Goal: Task Accomplishment & Management: Use online tool/utility

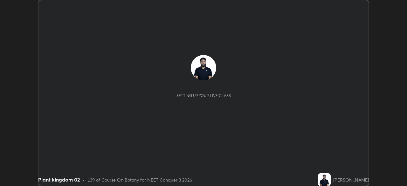
scroll to position [186, 407]
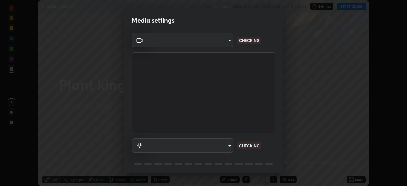
type input "ca2178d49a5cb12192a3fb46c4f9e24c845582a8c54499e9c28839f421edfd75"
type input "a052b0c9b15f65bc38c09db3059f0b6bd004a72af09c934e1b52ea5f8f5aedfe"
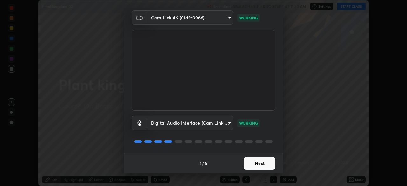
click at [262, 161] on button "Next" at bounding box center [260, 163] width 32 height 13
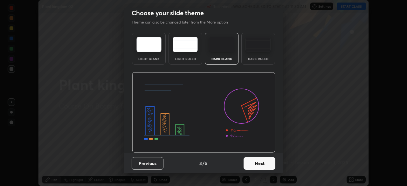
scroll to position [0, 0]
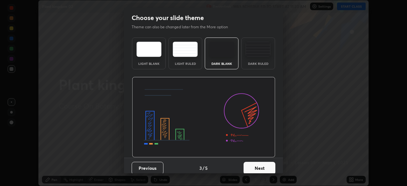
click at [262, 164] on button "Next" at bounding box center [260, 168] width 32 height 13
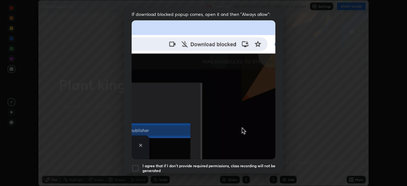
scroll to position [129, 0]
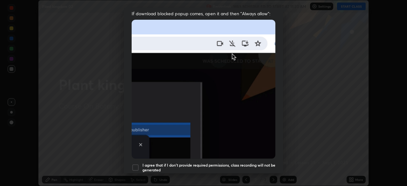
click at [141, 164] on div "I agree that if I don't provide required permissions, class recording will not …" at bounding box center [204, 168] width 144 height 8
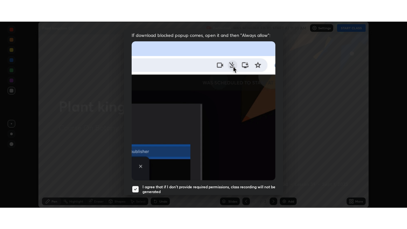
scroll to position [152, 0]
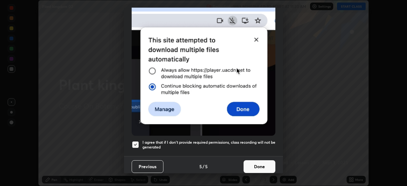
click at [261, 166] on button "Done" at bounding box center [260, 166] width 32 height 13
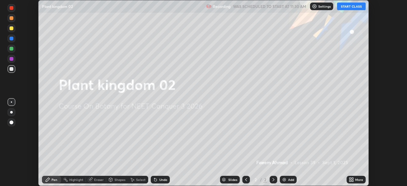
click at [356, 6] on button "START CLASS" at bounding box center [351, 7] width 29 height 8
click at [352, 181] on icon at bounding box center [353, 181] width 2 height 2
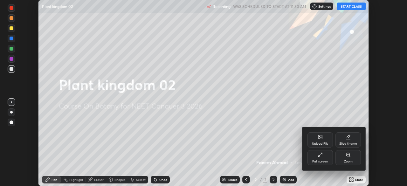
click at [328, 155] on div "Full screen" at bounding box center [319, 157] width 25 height 15
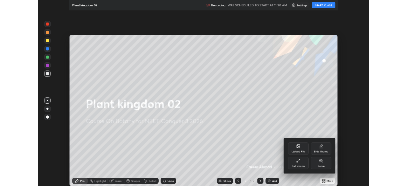
scroll to position [229, 407]
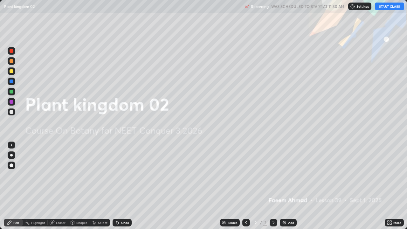
click at [285, 186] on img at bounding box center [284, 222] width 5 height 5
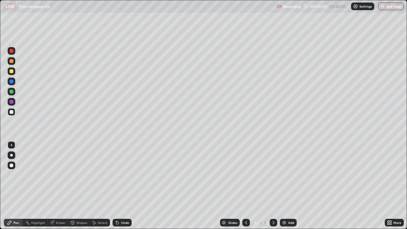
click at [14, 71] on div at bounding box center [12, 71] width 8 height 8
click at [12, 154] on div at bounding box center [11, 155] width 3 height 3
click at [13, 111] on div at bounding box center [12, 112] width 4 height 4
click at [12, 72] on div at bounding box center [12, 71] width 4 height 4
click at [13, 113] on div at bounding box center [12, 112] width 4 height 4
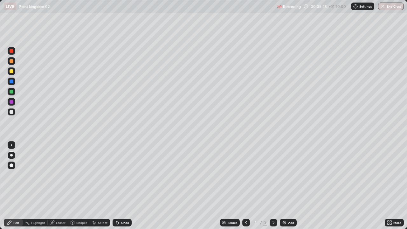
click at [116, 186] on icon at bounding box center [116, 221] width 1 height 1
click at [13, 71] on div at bounding box center [12, 71] width 4 height 4
click at [59, 186] on div "Eraser" at bounding box center [61, 222] width 10 height 3
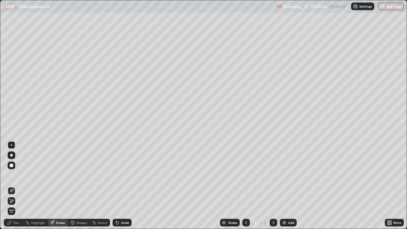
click at [12, 186] on icon at bounding box center [11, 200] width 5 height 5
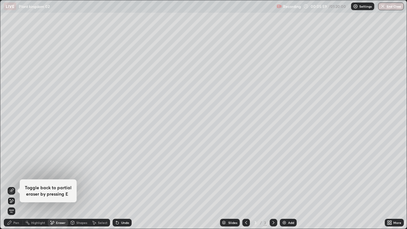
click at [18, 186] on div "Pen" at bounding box center [16, 222] width 6 height 3
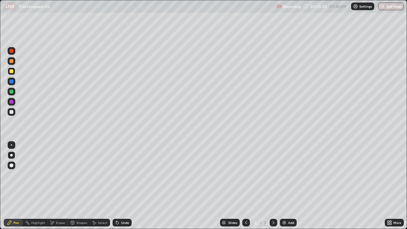
click at [14, 111] on div at bounding box center [12, 112] width 8 height 8
click at [129, 186] on div "Undo" at bounding box center [122, 223] width 19 height 8
click at [125, 186] on div "Undo" at bounding box center [125, 222] width 8 height 3
click at [15, 93] on div at bounding box center [12, 92] width 8 height 8
click at [14, 72] on div at bounding box center [12, 71] width 8 height 8
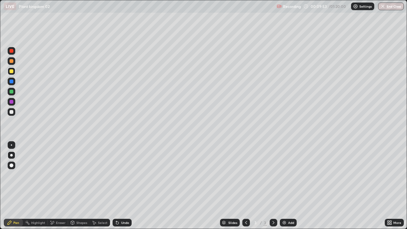
click at [285, 186] on img at bounding box center [284, 222] width 5 height 5
click at [12, 71] on div at bounding box center [12, 71] width 4 height 4
click at [13, 114] on div at bounding box center [12, 112] width 8 height 8
click at [123, 186] on div "Undo" at bounding box center [122, 223] width 19 height 8
click at [12, 71] on div at bounding box center [12, 71] width 4 height 4
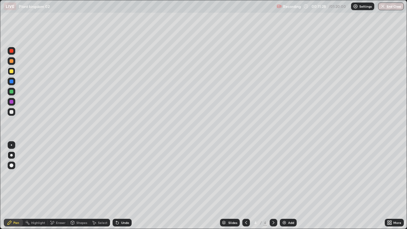
click at [12, 113] on div at bounding box center [12, 112] width 4 height 4
click at [122, 186] on div "Undo" at bounding box center [125, 222] width 8 height 3
click at [123, 186] on div "Undo" at bounding box center [125, 222] width 8 height 3
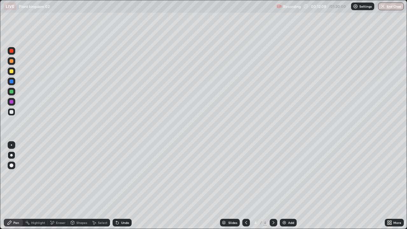
click at [11, 70] on div at bounding box center [12, 71] width 4 height 4
click at [292, 186] on div "Add" at bounding box center [291, 222] width 6 height 3
click at [13, 113] on div at bounding box center [12, 112] width 4 height 4
click at [14, 71] on div at bounding box center [12, 71] width 8 height 8
click at [291, 186] on div "Add" at bounding box center [291, 222] width 6 height 3
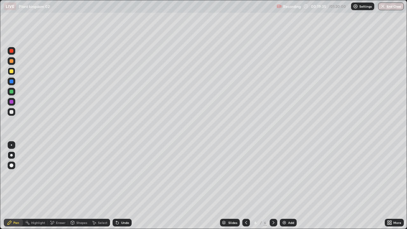
click at [12, 111] on div at bounding box center [12, 112] width 4 height 4
click at [12, 71] on div at bounding box center [12, 71] width 4 height 4
click at [122, 186] on div "Undo" at bounding box center [125, 222] width 8 height 3
click at [123, 186] on div "Undo" at bounding box center [125, 222] width 8 height 3
click at [12, 112] on div at bounding box center [12, 112] width 4 height 4
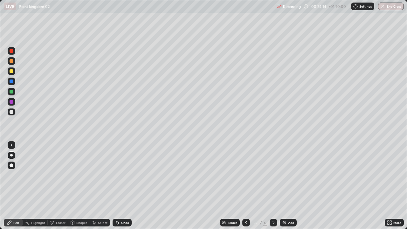
click at [294, 186] on div "Add" at bounding box center [288, 223] width 17 height 8
click at [12, 71] on div at bounding box center [12, 71] width 4 height 4
click at [13, 112] on div at bounding box center [12, 112] width 4 height 4
click at [116, 186] on icon at bounding box center [116, 221] width 1 height 1
click at [117, 186] on div "Undo" at bounding box center [122, 223] width 19 height 8
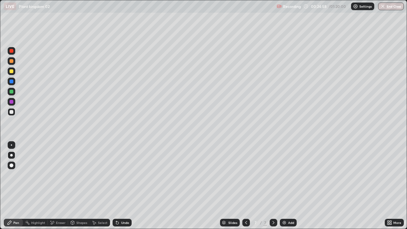
click at [117, 186] on div "Undo" at bounding box center [122, 223] width 19 height 8
click at [118, 186] on div "Undo" at bounding box center [122, 223] width 19 height 8
click at [295, 186] on div "Add" at bounding box center [288, 223] width 17 height 8
click at [13, 71] on div at bounding box center [12, 71] width 4 height 4
click at [14, 111] on div at bounding box center [12, 112] width 8 height 8
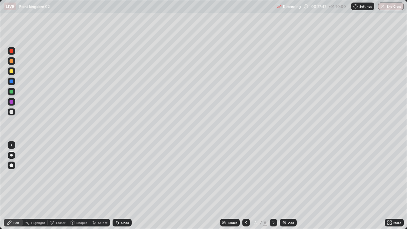
click at [124, 186] on div "Undo" at bounding box center [122, 223] width 19 height 8
click at [14, 91] on div at bounding box center [12, 92] width 8 height 8
click at [13, 49] on div at bounding box center [12, 51] width 8 height 8
click at [13, 112] on div at bounding box center [12, 112] width 4 height 4
click at [13, 72] on div at bounding box center [12, 71] width 4 height 4
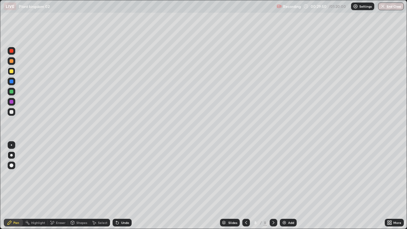
click at [14, 113] on div at bounding box center [12, 112] width 8 height 8
click at [13, 71] on div at bounding box center [12, 71] width 4 height 4
click at [12, 112] on div at bounding box center [12, 112] width 4 height 4
click at [12, 92] on div at bounding box center [12, 92] width 4 height 4
click at [11, 49] on div at bounding box center [12, 51] width 4 height 4
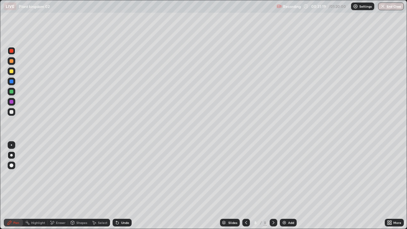
click at [15, 113] on div at bounding box center [12, 112] width 8 height 8
click at [295, 186] on div "Add" at bounding box center [288, 223] width 17 height 8
click at [129, 186] on div "Undo" at bounding box center [122, 223] width 19 height 8
click at [14, 73] on div at bounding box center [12, 71] width 8 height 8
click at [117, 186] on icon at bounding box center [117, 223] width 3 height 3
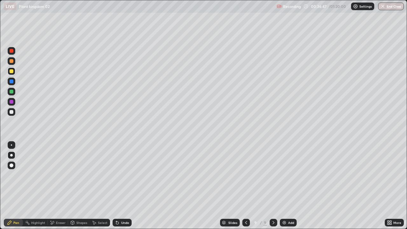
click at [117, 186] on icon at bounding box center [117, 223] width 3 height 3
click at [289, 186] on div "Add" at bounding box center [291, 222] width 6 height 3
click at [119, 186] on div "Undo" at bounding box center [122, 223] width 19 height 8
click at [13, 111] on div at bounding box center [12, 112] width 4 height 4
click at [12, 72] on div at bounding box center [12, 71] width 4 height 4
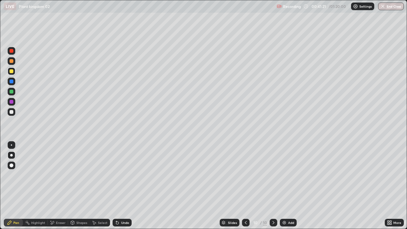
click at [13, 111] on div at bounding box center [12, 112] width 4 height 4
click at [13, 71] on div at bounding box center [12, 71] width 4 height 4
click at [12, 112] on div at bounding box center [12, 112] width 4 height 4
click at [289, 186] on div "Add" at bounding box center [291, 222] width 6 height 3
click at [14, 71] on div at bounding box center [12, 71] width 8 height 8
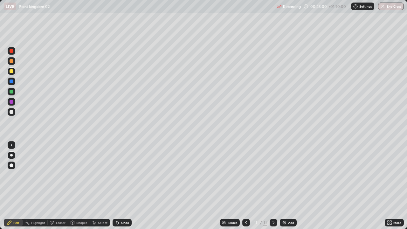
click at [12, 114] on div at bounding box center [12, 112] width 4 height 4
click at [122, 186] on div "Undo" at bounding box center [125, 222] width 8 height 3
click at [121, 186] on div "Undo" at bounding box center [125, 222] width 8 height 3
click at [12, 72] on div at bounding box center [12, 71] width 4 height 4
click at [12, 111] on div at bounding box center [12, 112] width 4 height 4
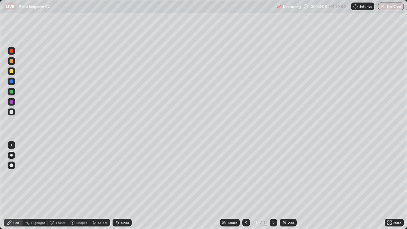
click at [14, 70] on div at bounding box center [12, 71] width 8 height 8
click at [14, 112] on div at bounding box center [12, 112] width 8 height 8
click at [12, 70] on div at bounding box center [12, 71] width 4 height 4
click at [60, 186] on div "Eraser" at bounding box center [61, 222] width 10 height 3
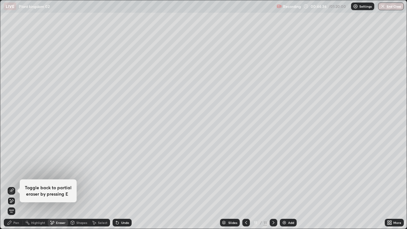
click at [19, 186] on div "Pen" at bounding box center [16, 222] width 6 height 3
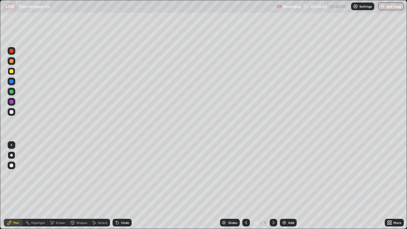
click at [14, 111] on div at bounding box center [12, 112] width 8 height 8
click at [127, 186] on div "Undo" at bounding box center [125, 222] width 8 height 3
click at [12, 71] on div at bounding box center [12, 71] width 4 height 4
click at [13, 112] on div at bounding box center [12, 112] width 4 height 4
click at [125, 186] on div "Undo" at bounding box center [122, 223] width 19 height 8
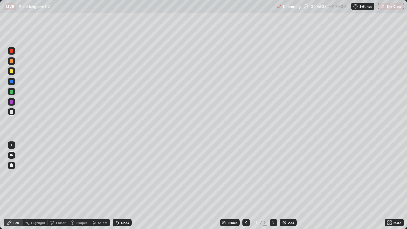
click at [124, 186] on div "Undo" at bounding box center [125, 222] width 8 height 3
click at [291, 186] on div "Add" at bounding box center [291, 222] width 6 height 3
click at [13, 74] on div at bounding box center [12, 71] width 8 height 8
click at [125, 186] on div "Undo" at bounding box center [125, 222] width 8 height 3
click at [13, 111] on div at bounding box center [12, 112] width 8 height 8
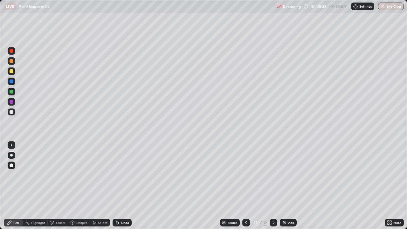
click at [118, 186] on icon at bounding box center [117, 222] width 5 height 5
click at [15, 73] on div at bounding box center [12, 71] width 8 height 8
click at [283, 186] on img at bounding box center [284, 222] width 5 height 5
click at [14, 109] on div at bounding box center [12, 112] width 8 height 8
click at [11, 145] on div at bounding box center [11, 144] width 1 height 1
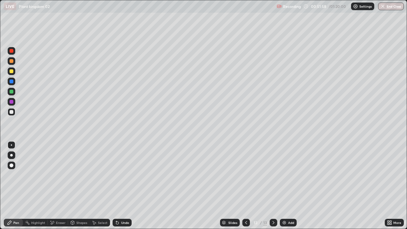
click at [123, 186] on div "Undo" at bounding box center [125, 222] width 8 height 3
click at [285, 186] on img at bounding box center [284, 222] width 5 height 5
click at [12, 71] on div at bounding box center [12, 71] width 4 height 4
click at [11, 155] on div at bounding box center [11, 155] width 3 height 3
click at [245, 186] on icon at bounding box center [246, 222] width 5 height 5
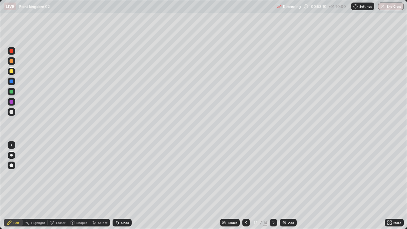
click at [270, 186] on div at bounding box center [274, 223] width 8 height 8
click at [15, 113] on div at bounding box center [12, 112] width 8 height 8
click at [0, 117] on div "Setting up your live class" at bounding box center [203, 114] width 407 height 229
click at [293, 186] on div "Add" at bounding box center [291, 222] width 6 height 3
click at [245, 186] on icon at bounding box center [246, 222] width 5 height 5
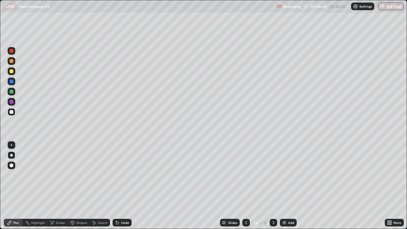
click at [296, 186] on div "Add" at bounding box center [288, 223] width 17 height 8
click at [121, 186] on div "Undo" at bounding box center [122, 223] width 19 height 8
click at [15, 93] on div at bounding box center [12, 91] width 8 height 10
click at [273, 186] on icon at bounding box center [273, 222] width 5 height 5
click at [12, 92] on div at bounding box center [12, 92] width 4 height 4
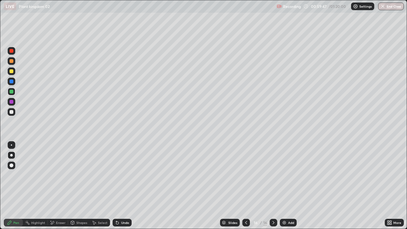
click at [11, 145] on div at bounding box center [11, 144] width 1 height 1
click at [12, 70] on div at bounding box center [12, 71] width 4 height 4
click at [129, 186] on div "Undo" at bounding box center [122, 223] width 19 height 8
click at [128, 186] on div "Undo" at bounding box center [122, 223] width 19 height 8
click at [14, 91] on div at bounding box center [12, 92] width 8 height 8
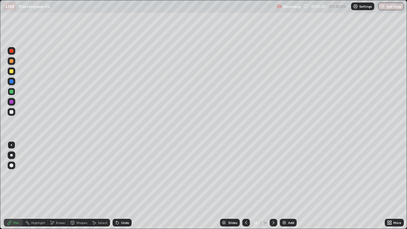
click at [15, 112] on div at bounding box center [12, 112] width 8 height 8
click at [127, 186] on div "Undo" at bounding box center [125, 222] width 8 height 3
click at [127, 186] on div "Undo" at bounding box center [122, 223] width 19 height 8
click at [122, 186] on div "Undo" at bounding box center [125, 222] width 8 height 3
click at [287, 186] on div "Add" at bounding box center [288, 223] width 17 height 8
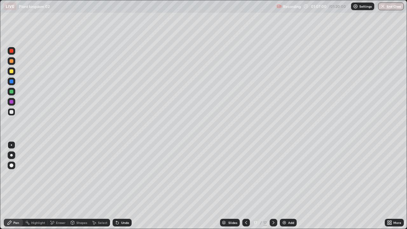
click at [14, 71] on div at bounding box center [12, 71] width 8 height 8
click at [15, 154] on div at bounding box center [12, 155] width 8 height 8
click at [12, 112] on div at bounding box center [12, 112] width 4 height 4
click at [119, 186] on div "Undo" at bounding box center [122, 223] width 19 height 8
click at [11, 71] on div at bounding box center [12, 71] width 4 height 4
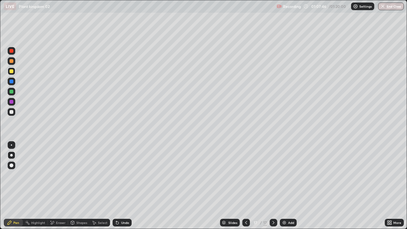
click at [12, 112] on div at bounding box center [12, 112] width 4 height 4
click at [126, 186] on div "Undo" at bounding box center [125, 222] width 8 height 3
click at [125, 186] on div "Undo" at bounding box center [122, 223] width 19 height 8
click at [12, 71] on div at bounding box center [12, 71] width 4 height 4
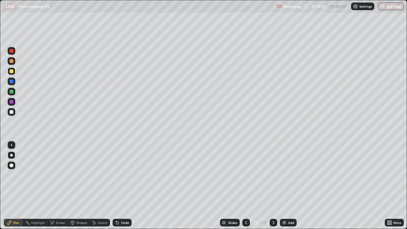
click at [13, 112] on div at bounding box center [12, 112] width 4 height 4
click at [11, 145] on div at bounding box center [11, 144] width 1 height 1
click at [11, 71] on div at bounding box center [12, 71] width 4 height 4
click at [286, 186] on div "Add" at bounding box center [288, 223] width 17 height 8
click at [398, 6] on button "End Class" at bounding box center [391, 7] width 26 height 8
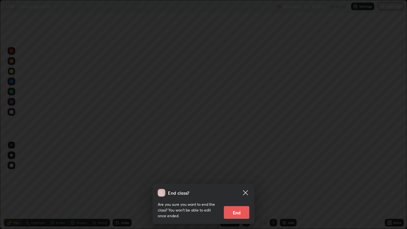
click at [245, 186] on button "End" at bounding box center [236, 212] width 25 height 13
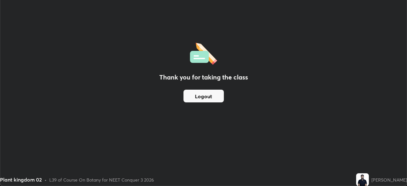
scroll to position [31610, 31389]
